Goal: Transaction & Acquisition: Purchase product/service

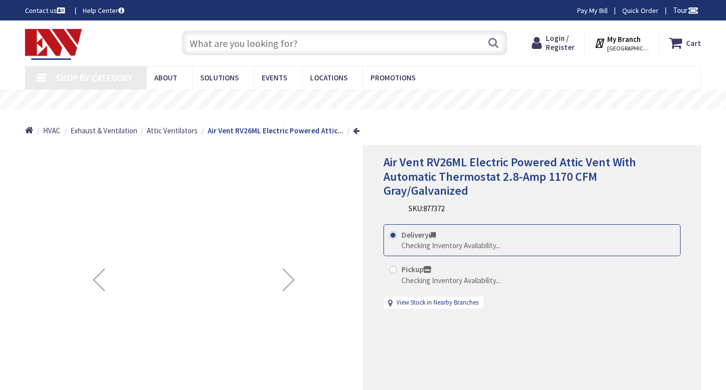
type input "[PERSON_NAME][GEOGRAPHIC_DATA][PERSON_NAME]"
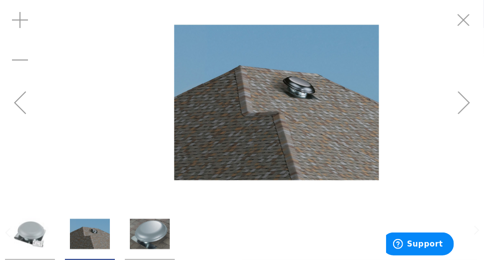
click at [360, 88] on img at bounding box center [276, 102] width 205 height 205
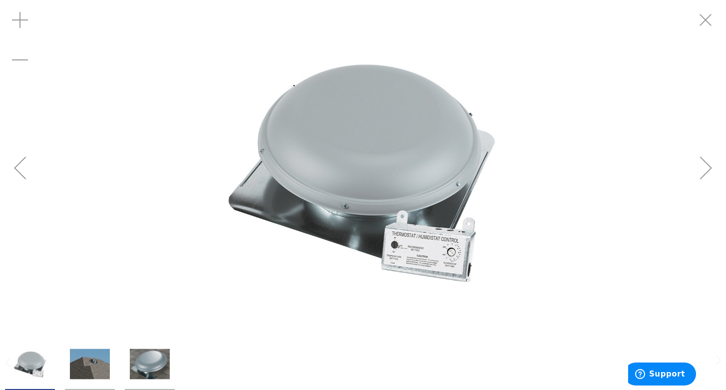
click at [21, 24] on div "Zoom in" at bounding box center [20, 20] width 40 height 40
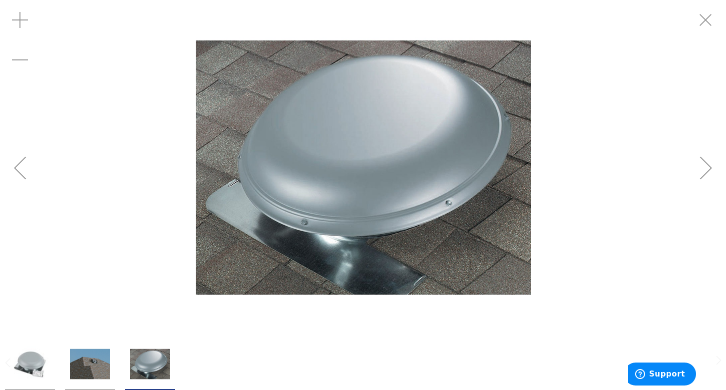
click at [21, 24] on div "Zoom in" at bounding box center [20, 20] width 40 height 40
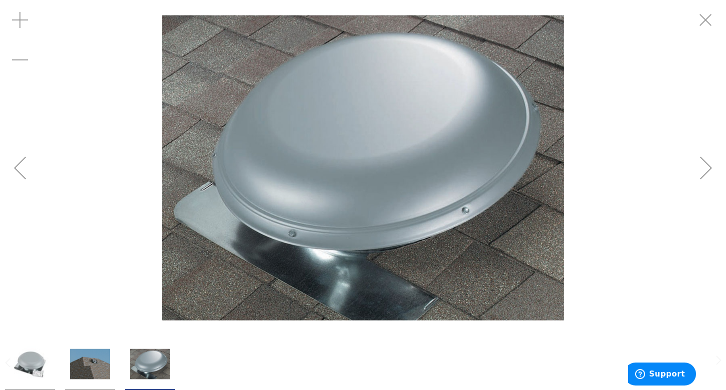
click at [20, 160] on div "Previous" at bounding box center [20, 168] width 40 height 40
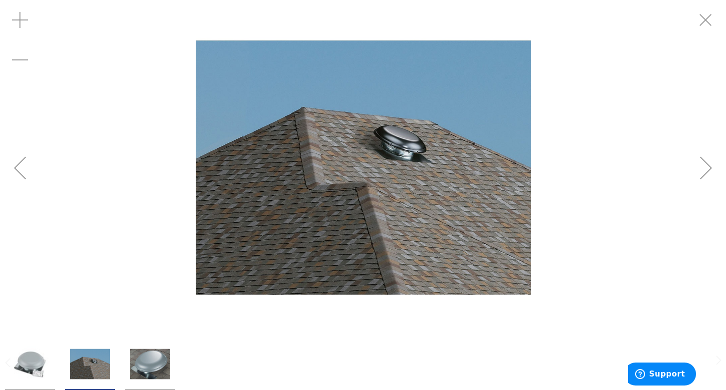
click at [711, 171] on div "Next" at bounding box center [706, 168] width 40 height 40
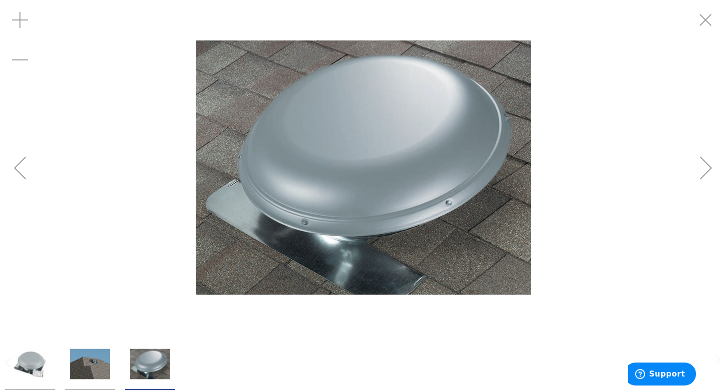
click at [711, 171] on div "Next" at bounding box center [706, 168] width 40 height 40
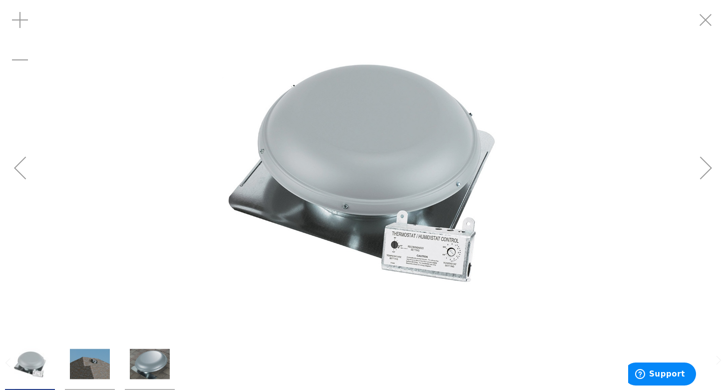
click at [17, 17] on div "Zoom in" at bounding box center [20, 20] width 40 height 40
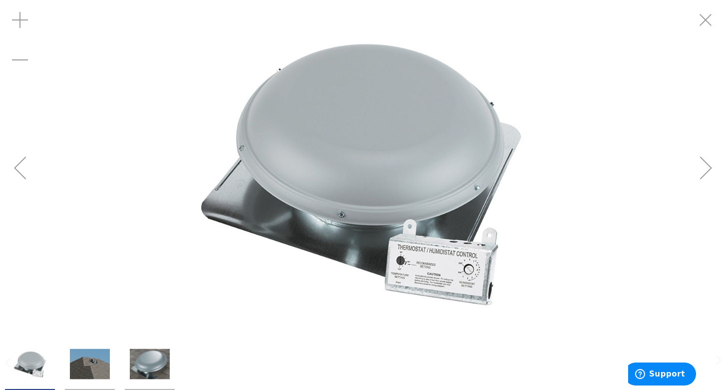
click at [17, 17] on div "Zoom in" at bounding box center [20, 20] width 40 height 40
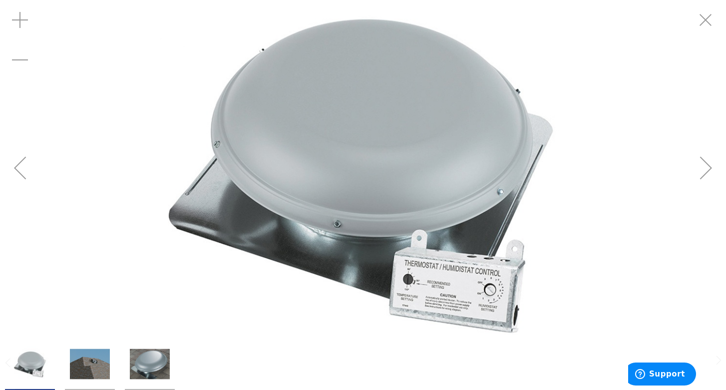
click at [17, 17] on div "Zoom in" at bounding box center [20, 20] width 40 height 40
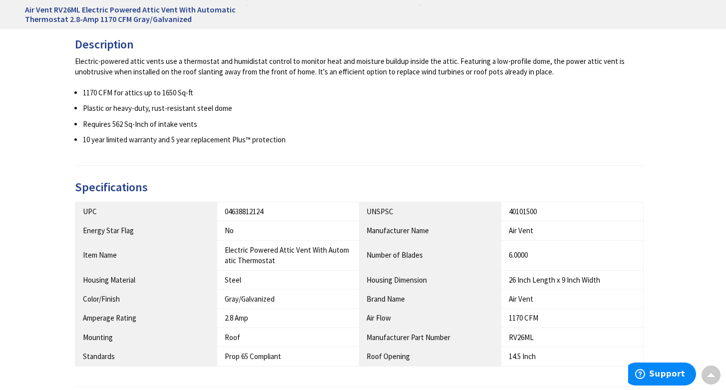
scroll to position [475, 0]
